Goal: Transaction & Acquisition: Purchase product/service

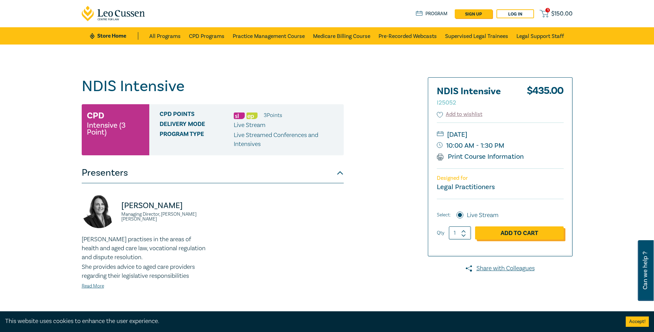
click at [524, 235] on link "Add to Cart" at bounding box center [519, 232] width 89 height 13
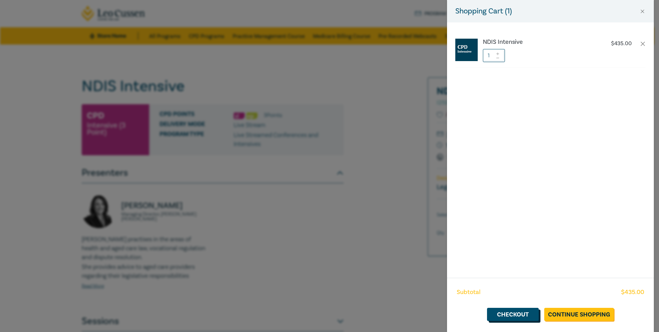
click at [524, 314] on link "Checkout" at bounding box center [513, 313] width 52 height 13
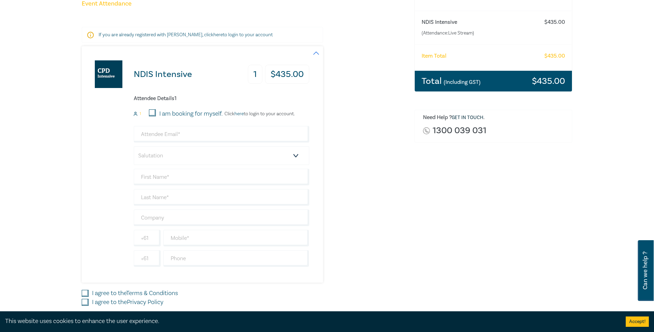
scroll to position [95, 0]
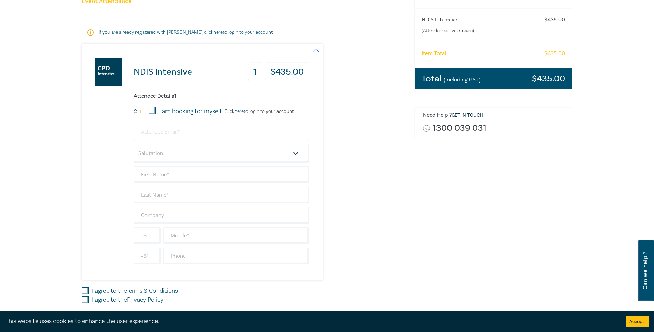
drag, startPoint x: 172, startPoint y: 131, endPoint x: 191, endPoint y: 133, distance: 19.1
click at [172, 131] on input "email" at bounding box center [221, 131] width 175 height 17
type input "rdean@burkelawyers.com.au"
type input "Rosy"
type input "Dean"
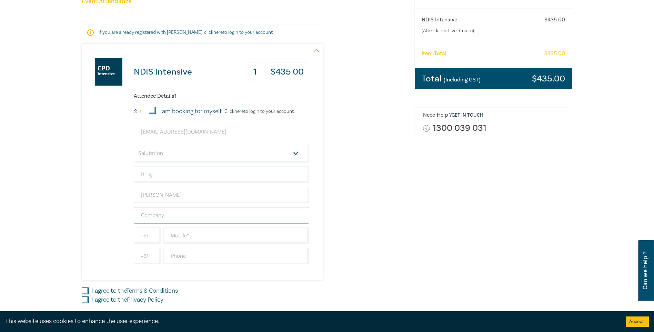
type input "Burke Lawyers"
click at [157, 155] on select "Salutation Mr. Mrs. Ms. Miss Dr. Prof. Other" at bounding box center [221, 153] width 175 height 19
select select "Mrs."
click at [134, 144] on select "Salutation Mr. Mrs. Ms. Miss Dr. Prof. Other" at bounding box center [221, 153] width 175 height 19
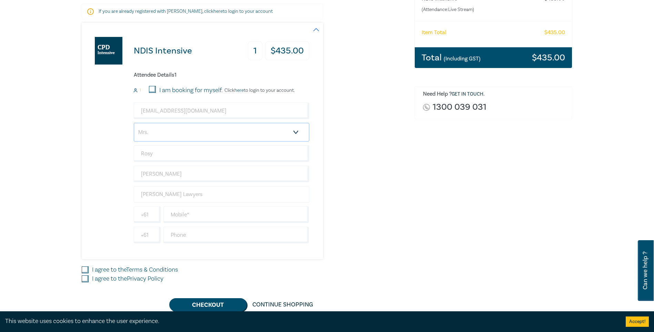
scroll to position [121, 0]
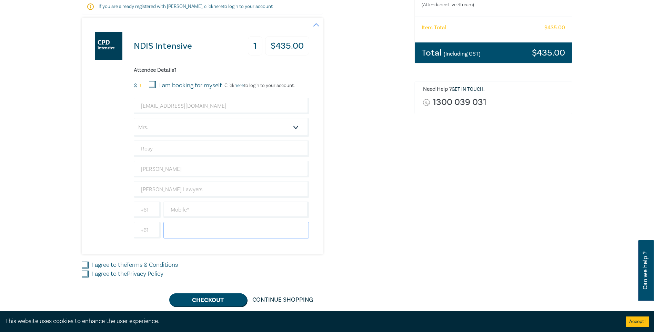
click at [210, 230] on input "text" at bounding box center [236, 230] width 146 height 17
type input "0398228588"
click at [86, 267] on input "I agree to the Terms & Conditions" at bounding box center [85, 264] width 7 height 7
checkbox input "true"
click at [86, 273] on input "I agree to the Privacy Policy" at bounding box center [85, 273] width 7 height 7
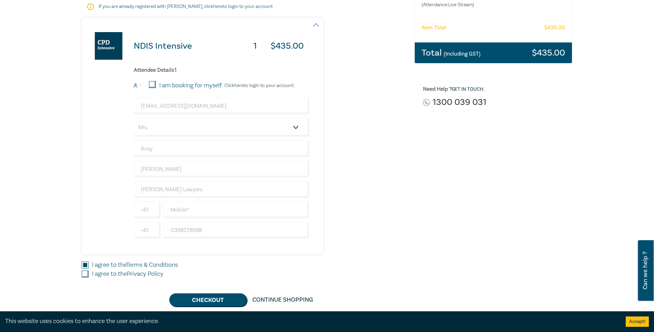
checkbox input "true"
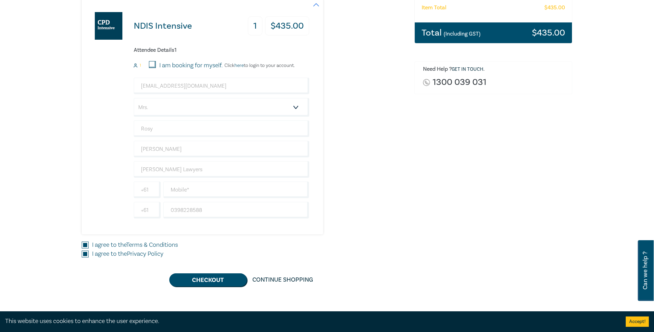
scroll to position [146, 0]
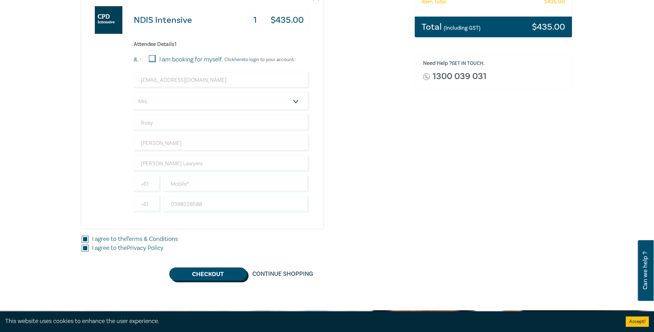
click at [208, 271] on button "Checkout" at bounding box center [208, 273] width 78 height 13
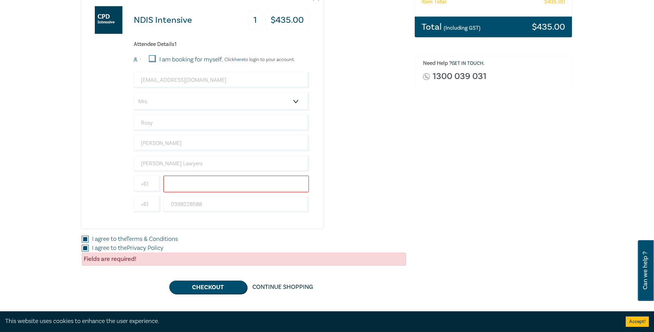
click at [191, 186] on input "text" at bounding box center [236, 183] width 146 height 17
drag, startPoint x: 208, startPoint y: 182, endPoint x: 150, endPoint y: 178, distance: 58.7
click at [150, 178] on div "+61 0418747868" at bounding box center [221, 183] width 178 height 17
type input "0398228588"
click at [210, 284] on button "Checkout" at bounding box center [208, 286] width 78 height 13
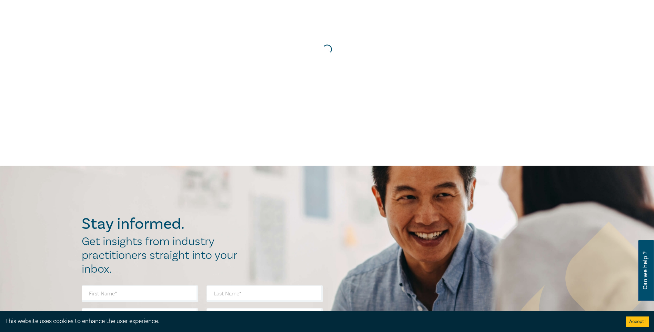
scroll to position [0, 0]
